Goal: Obtain resource: Obtain resource

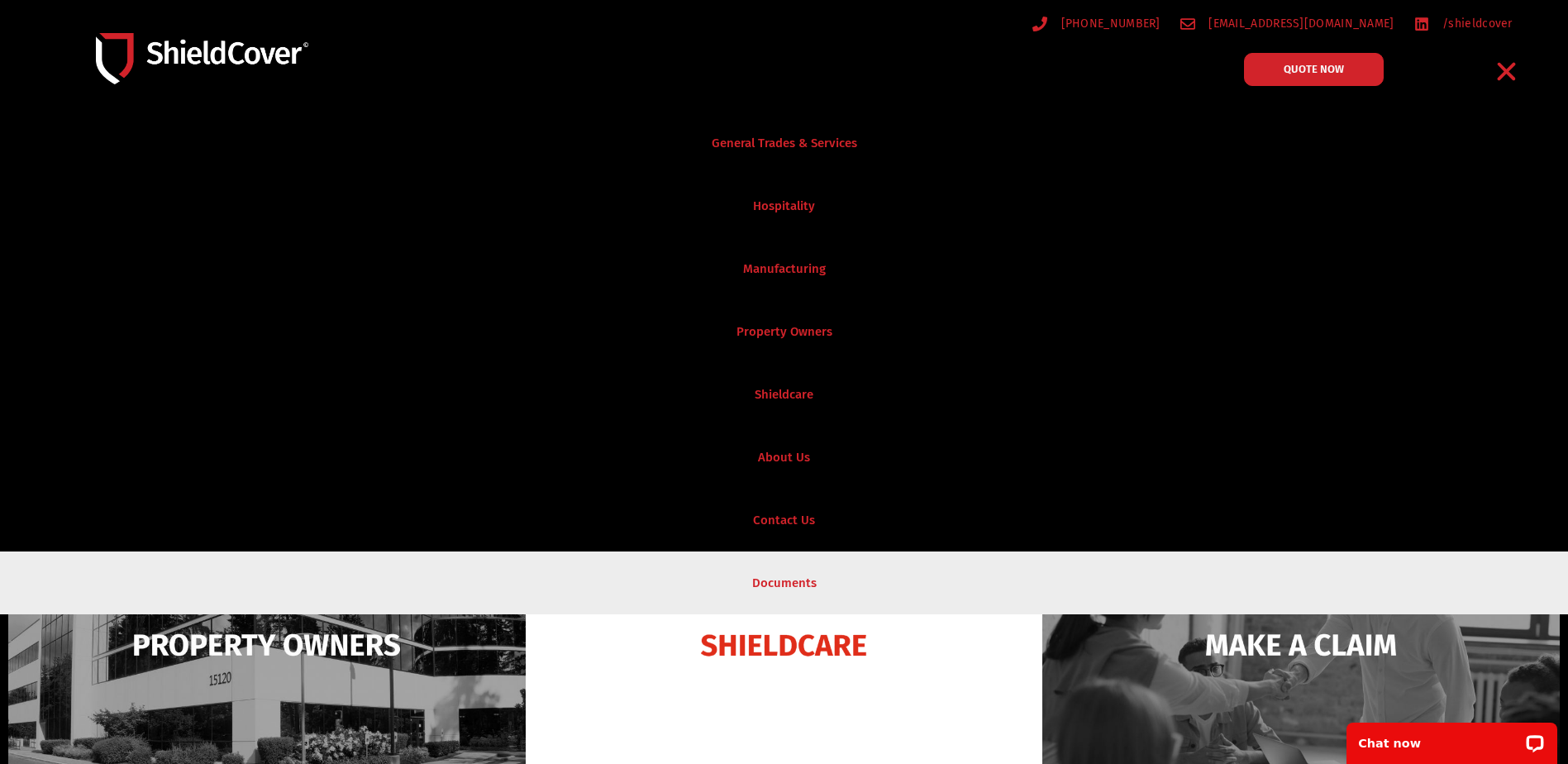
click at [796, 571] on link "Documents" at bounding box center [784, 583] width 1568 height 63
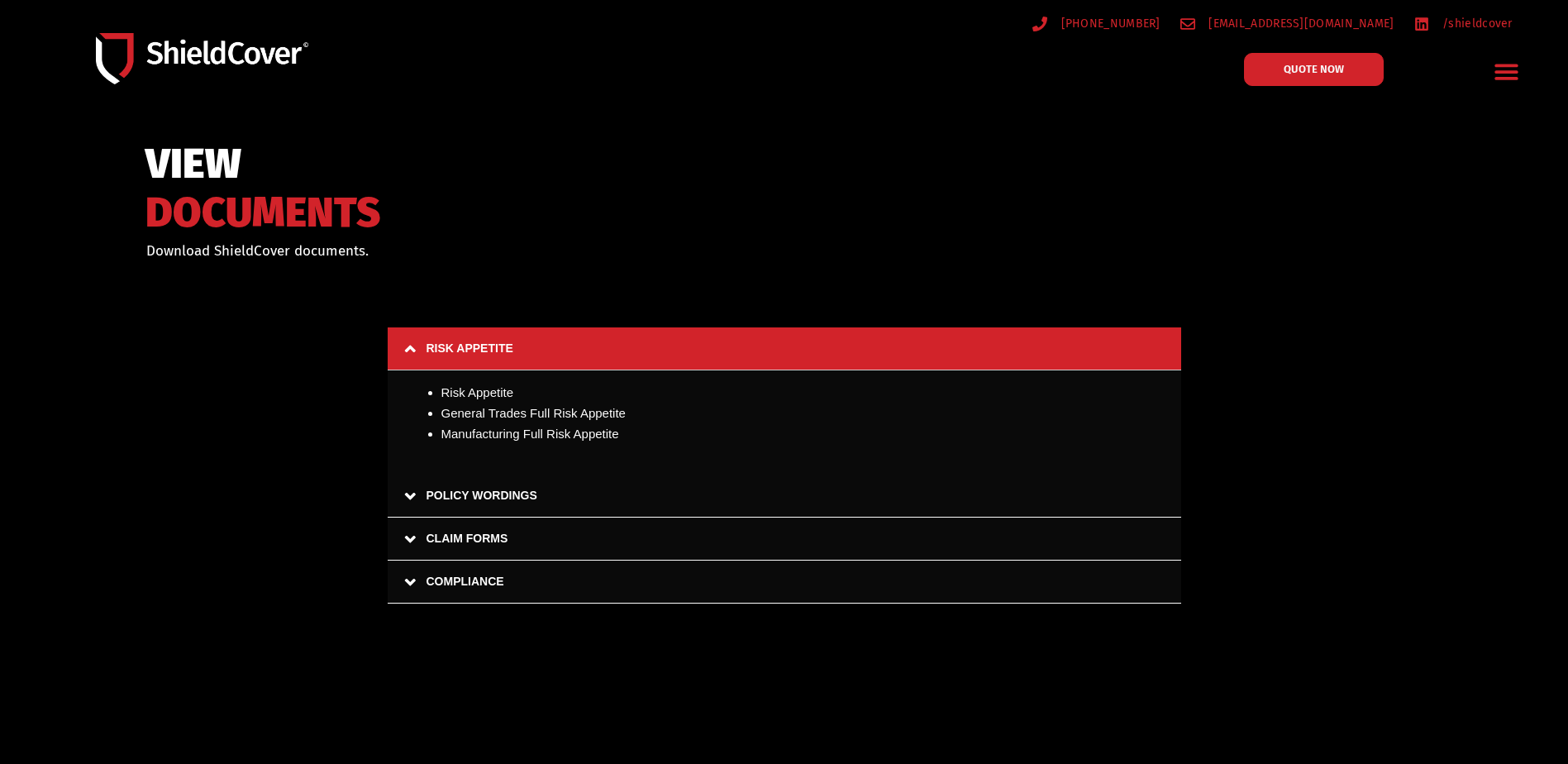
click at [412, 534] on link "CLAIM FORMS" at bounding box center [784, 539] width 793 height 43
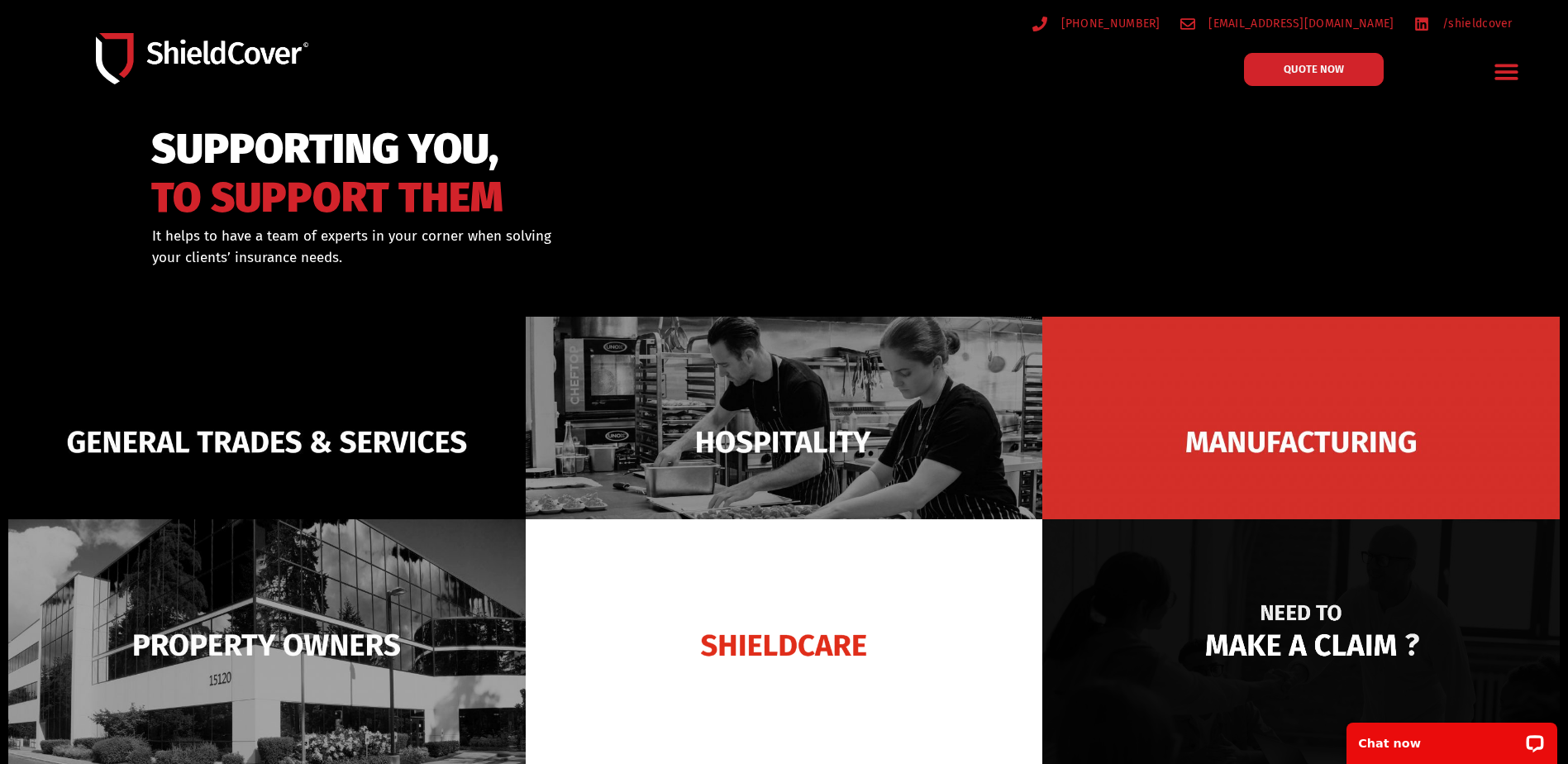
click at [1310, 616] on img at bounding box center [1301, 644] width 517 height 251
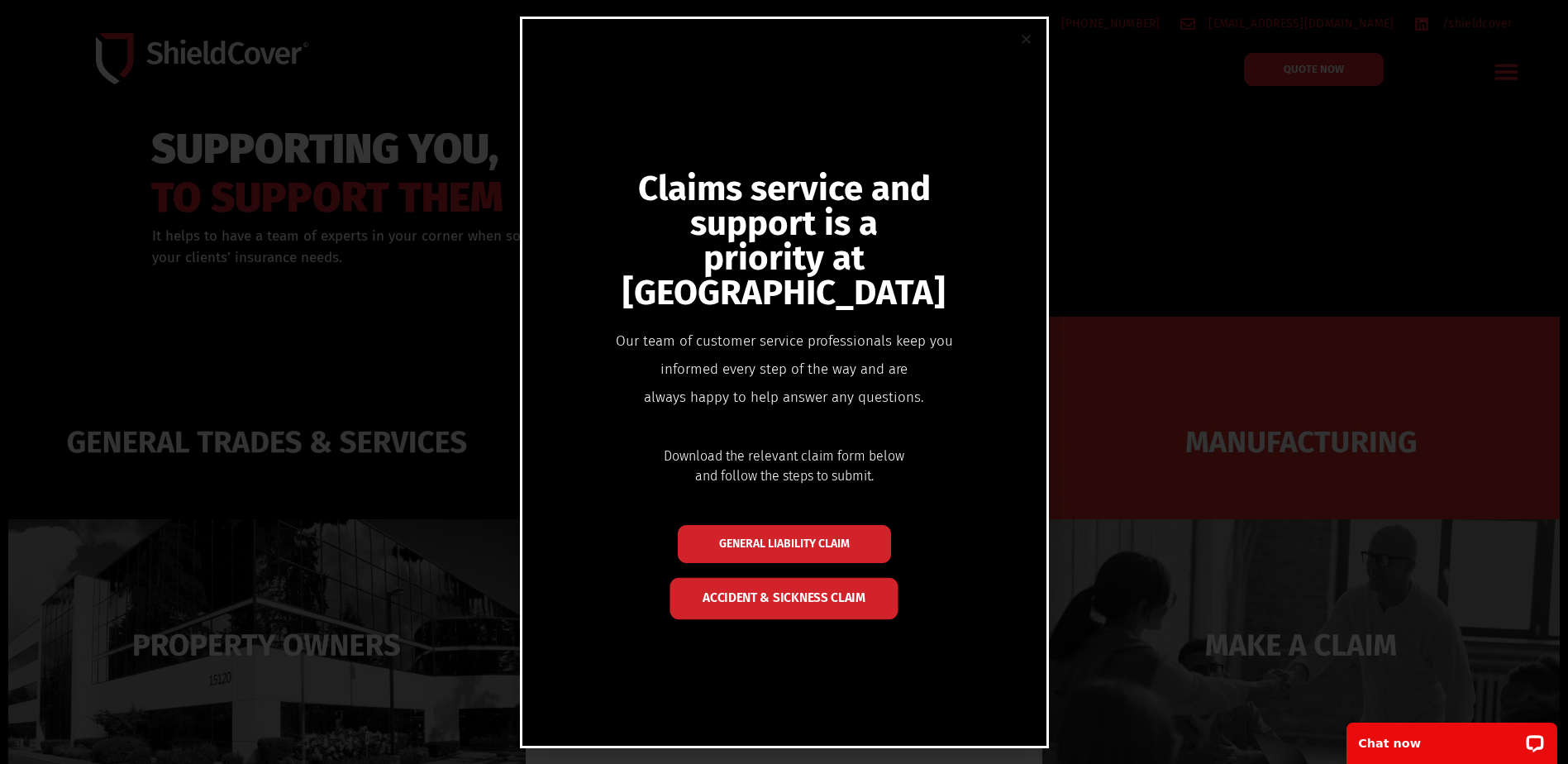
click at [799, 593] on span "Accident & Sickness Claim" at bounding box center [784, 599] width 163 height 13
